Goal: Task Accomplishment & Management: Manage account settings

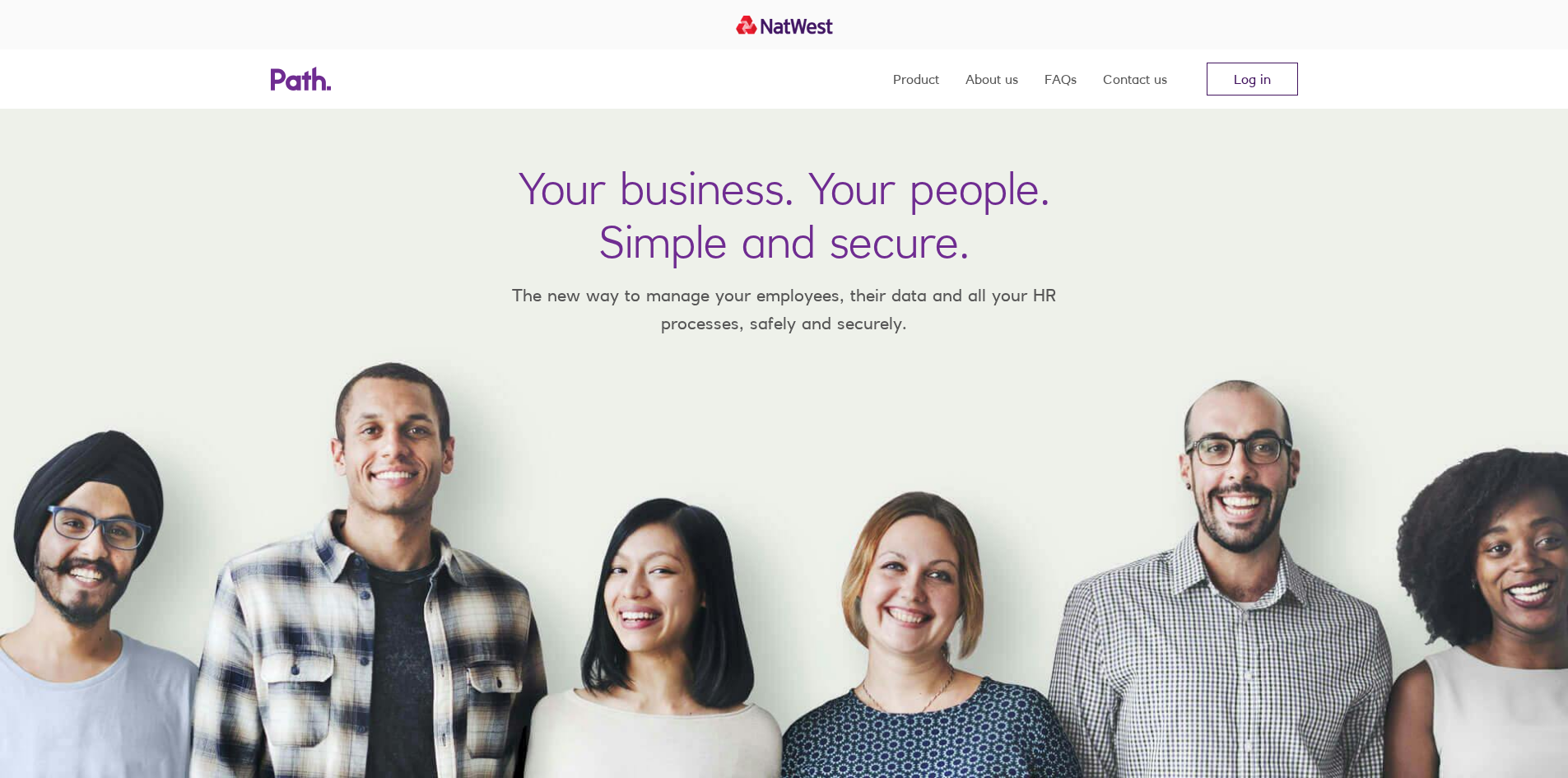
click at [1258, 73] on link "Log in" at bounding box center [1253, 78] width 92 height 33
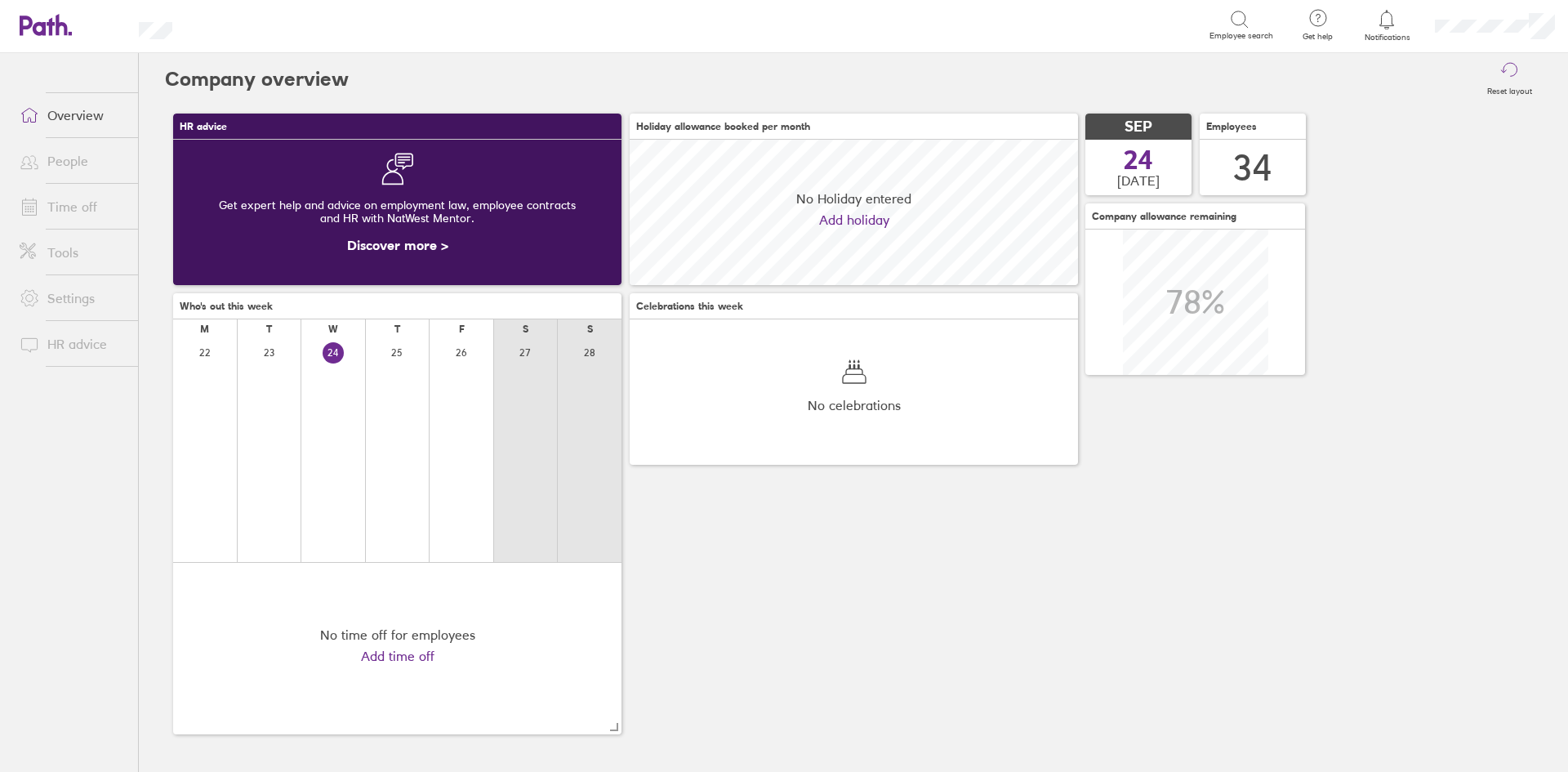
scroll to position [146, 448]
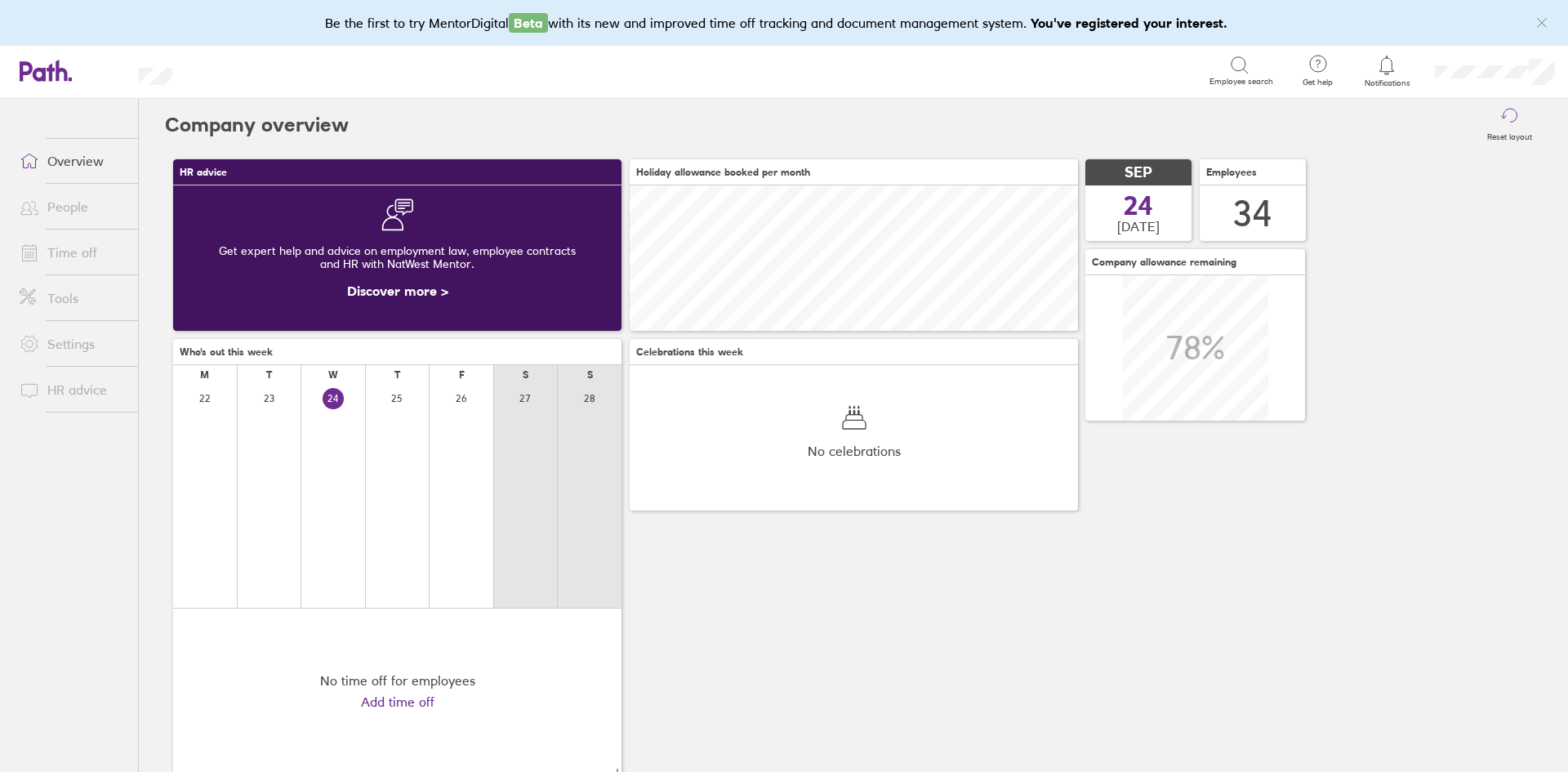
click at [1386, 72] on icon at bounding box center [1387, 65] width 20 height 20
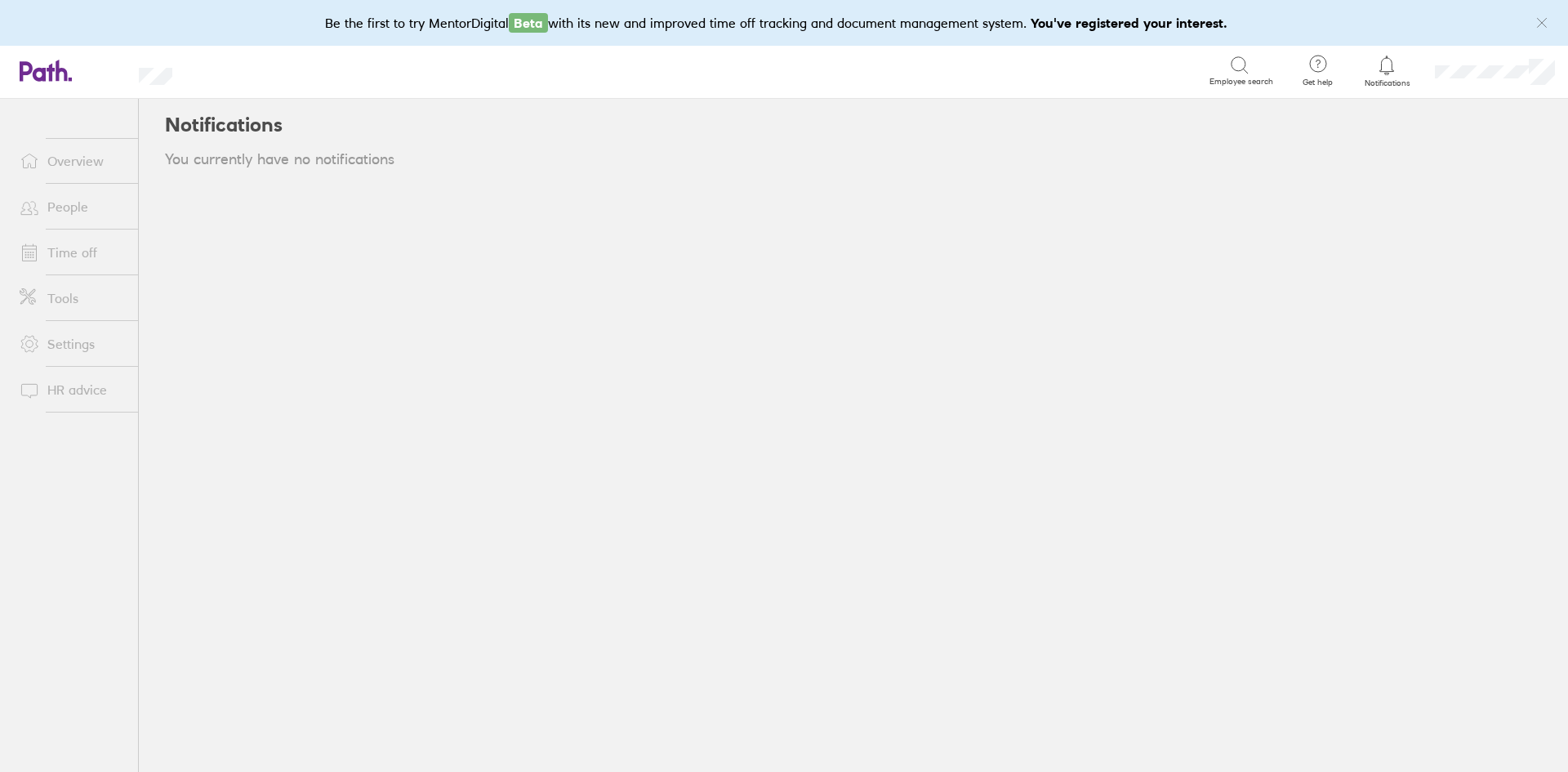
click at [1386, 72] on icon at bounding box center [1387, 65] width 20 height 20
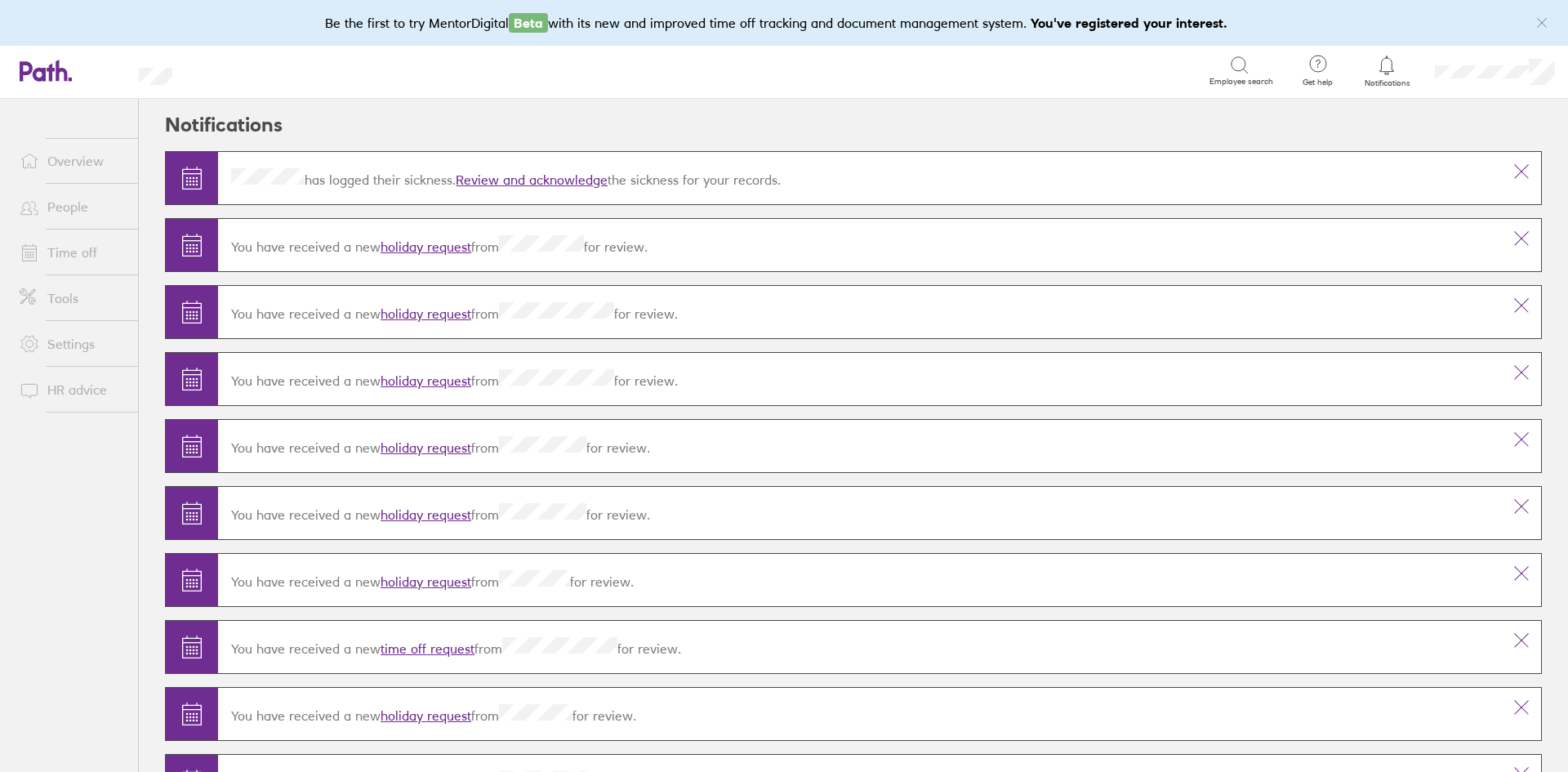
click at [494, 174] on link "Review and acknowledge" at bounding box center [532, 180] width 152 height 17
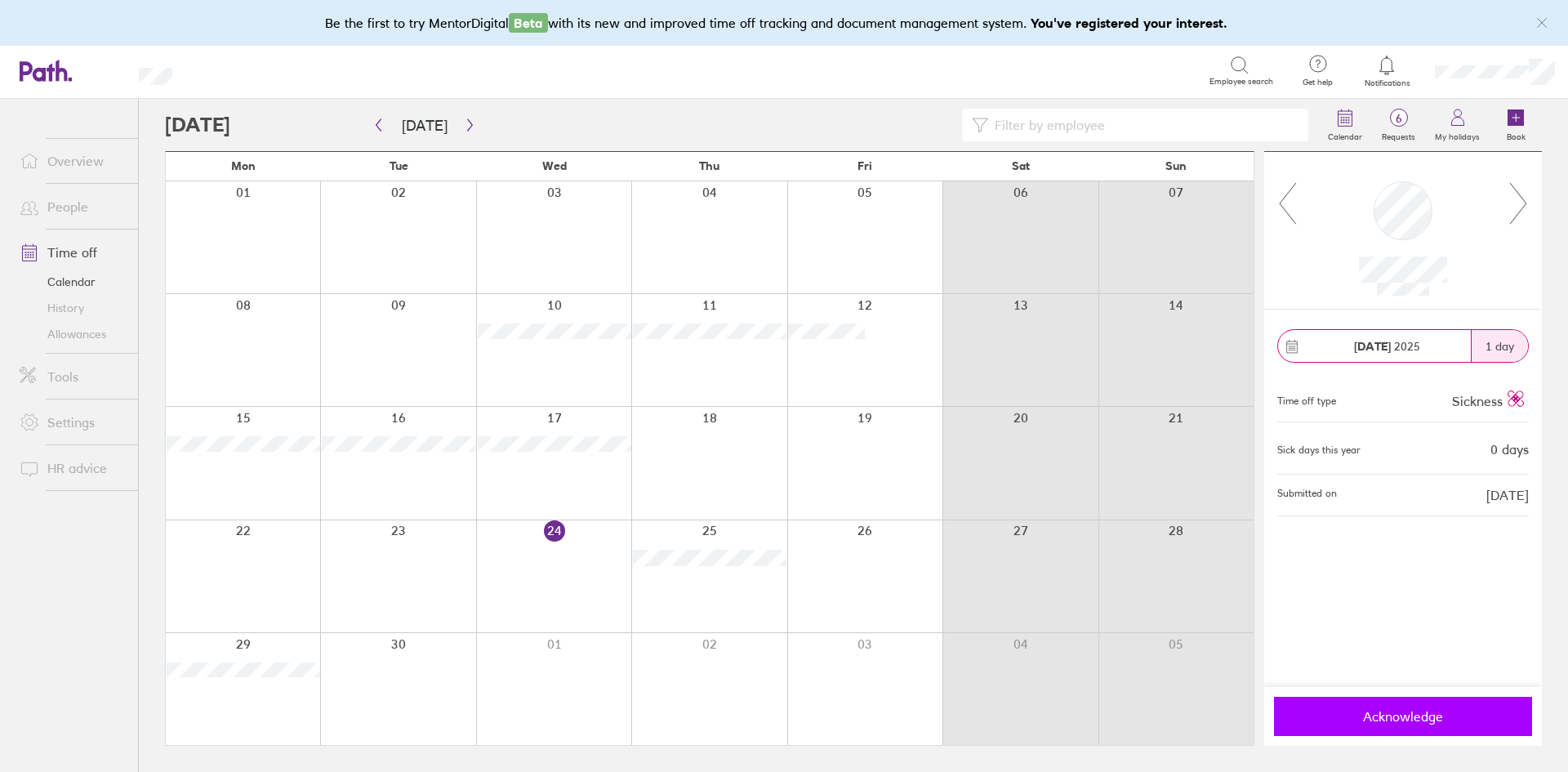
click at [1314, 728] on button "Acknowledge" at bounding box center [1403, 716] width 258 height 39
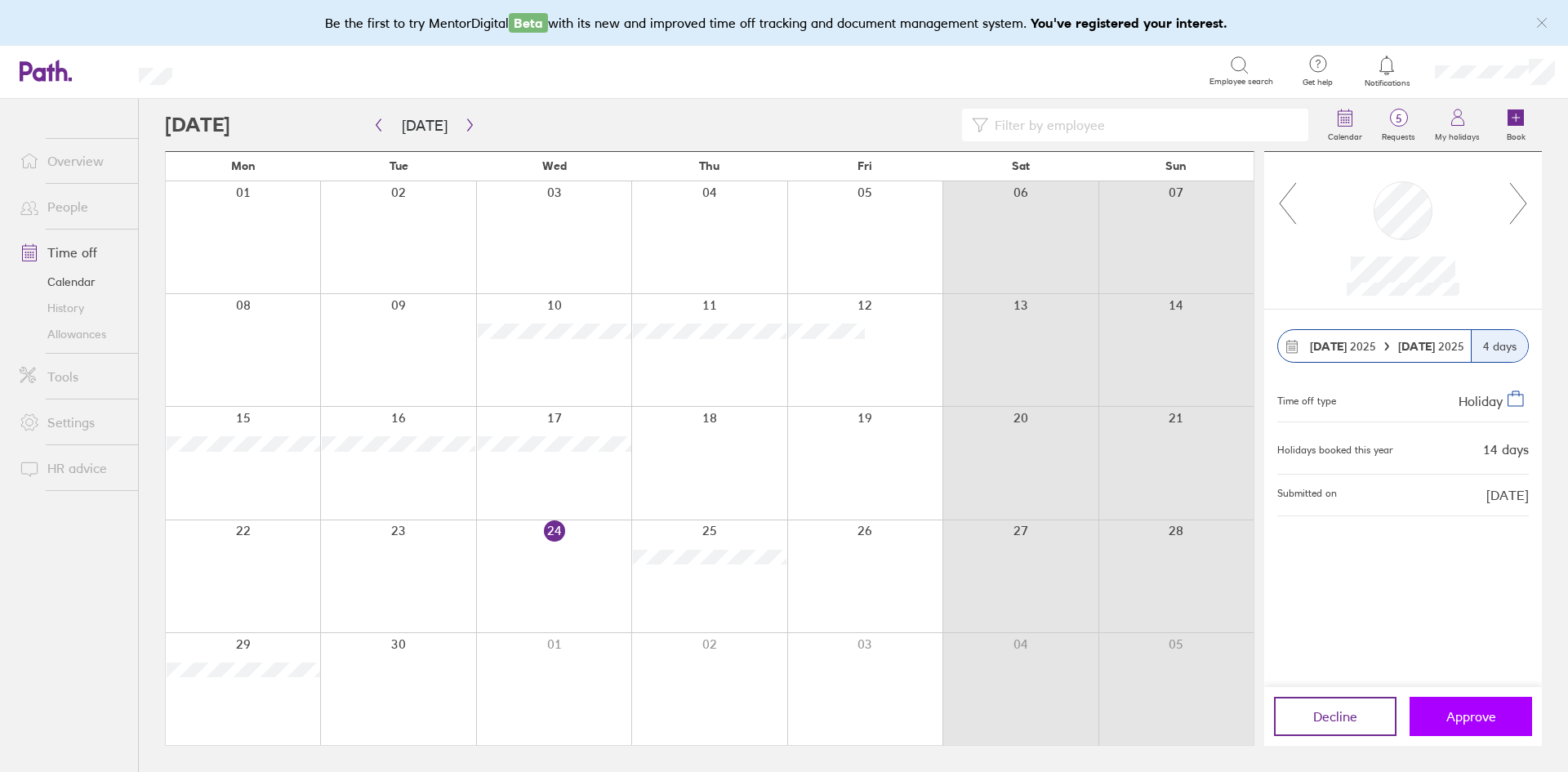
click at [1446, 706] on button "Approve" at bounding box center [1470, 716] width 122 height 39
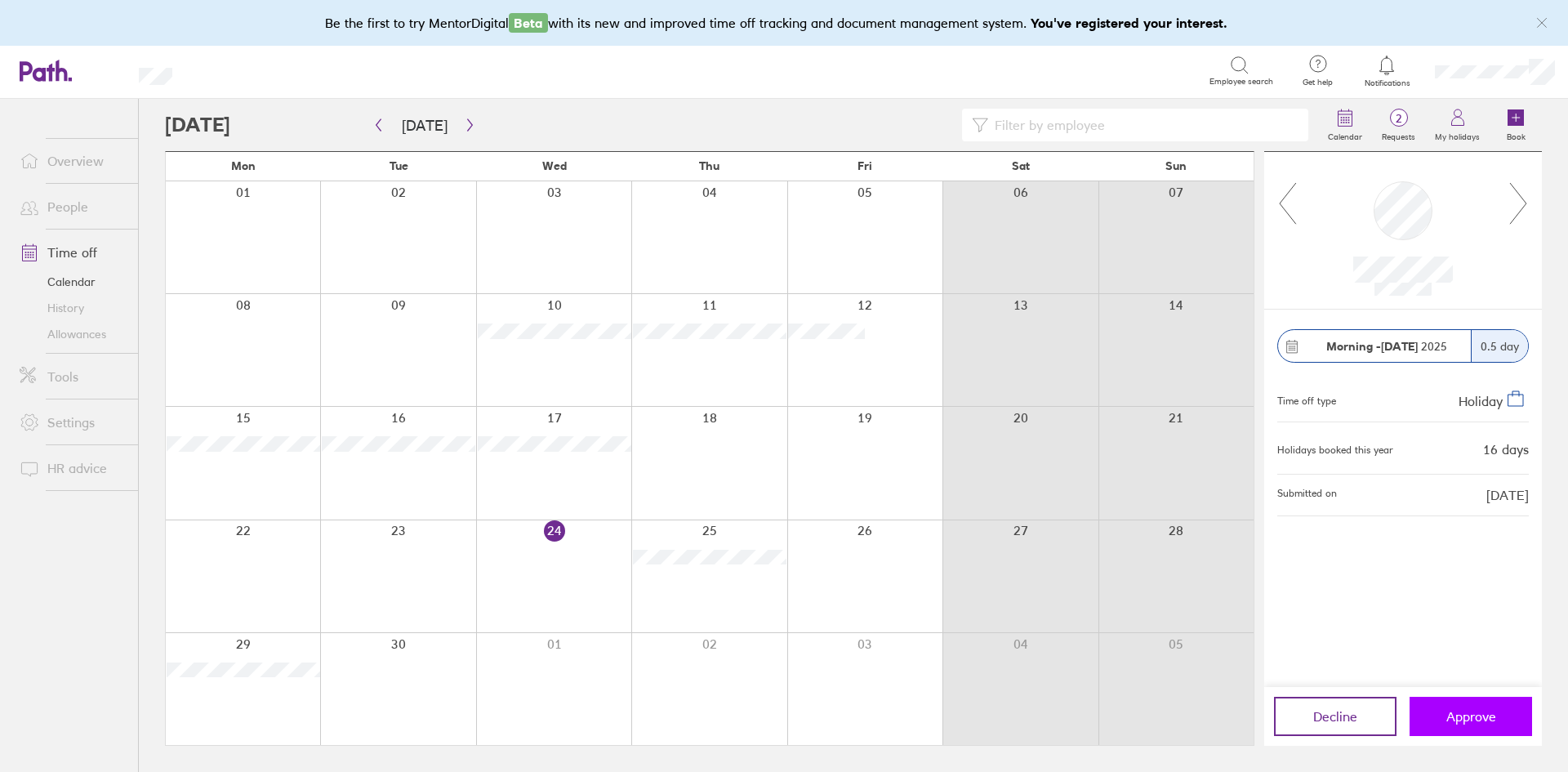
click at [1448, 709] on span "Approve" at bounding box center [1471, 717] width 50 height 15
click at [1469, 710] on span "Approve" at bounding box center [1471, 717] width 50 height 15
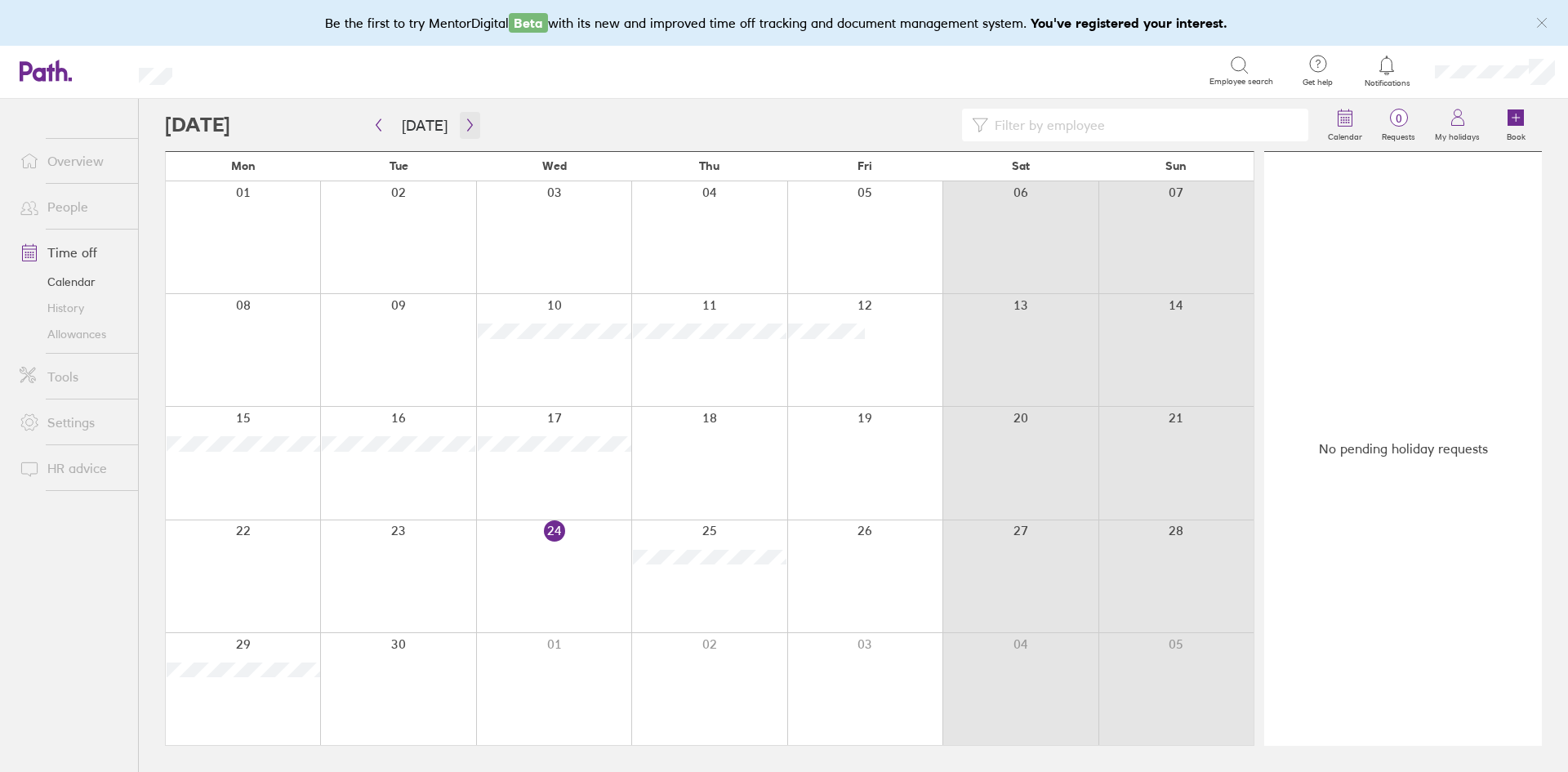
click at [464, 127] on icon "button" at bounding box center [470, 125] width 12 height 13
